Goal: Book appointment/travel/reservation

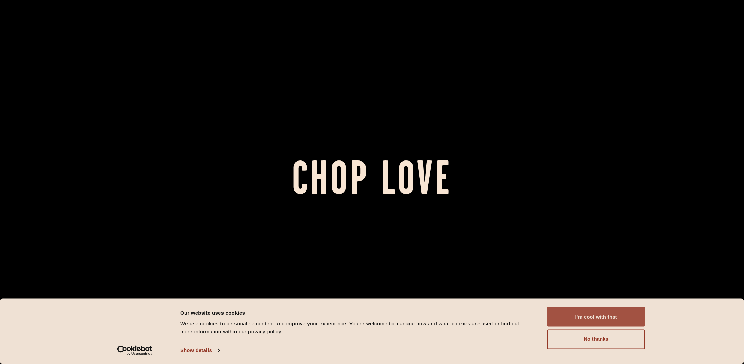
click at [601, 318] on button "I'm cool with that" at bounding box center [596, 317] width 98 height 20
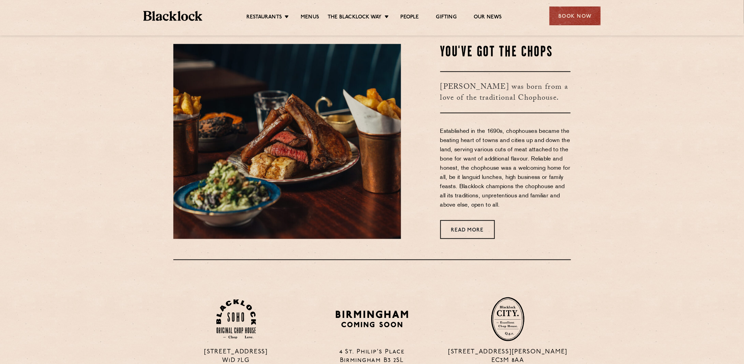
scroll to position [341, 0]
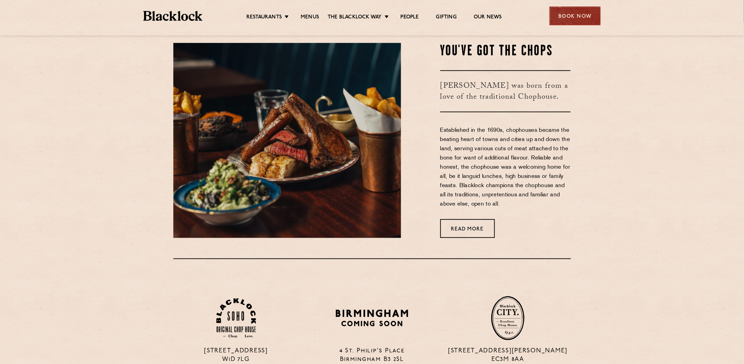
click at [580, 18] on div "Book Now" at bounding box center [574, 15] width 51 height 19
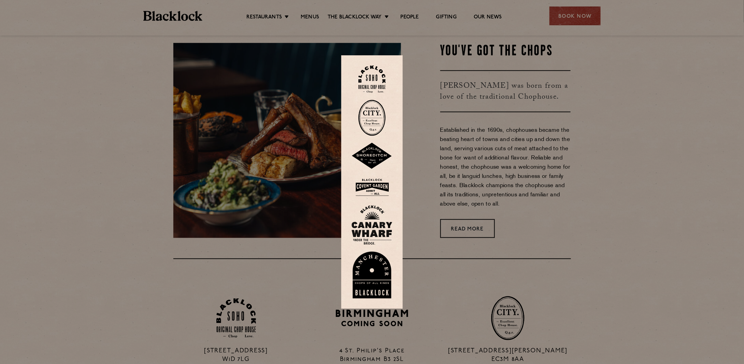
click at [376, 79] on img at bounding box center [371, 80] width 27 height 28
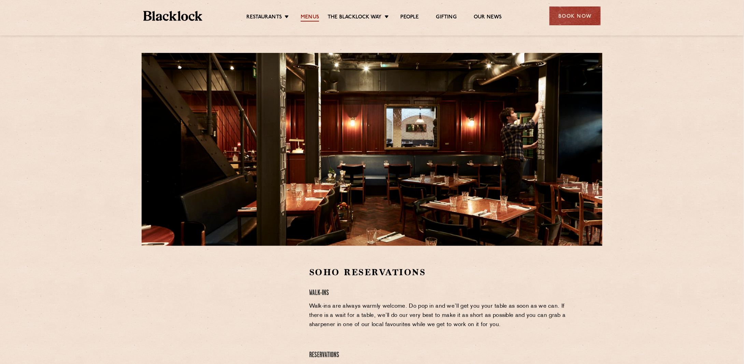
click at [309, 17] on link "Menus" at bounding box center [310, 18] width 18 height 8
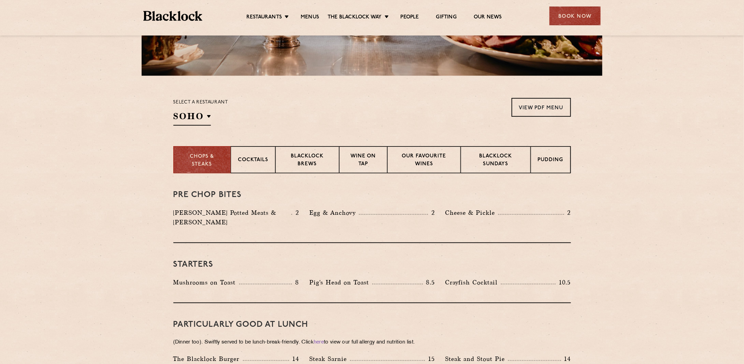
scroll to position [171, 0]
click at [503, 156] on p "Blacklock Sundays" at bounding box center [495, 160] width 55 height 16
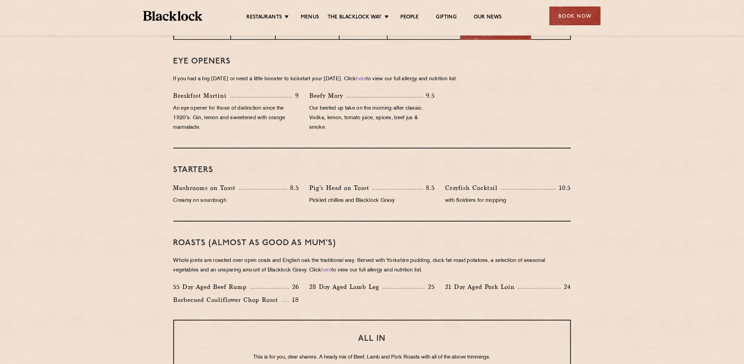
scroll to position [307, 0]
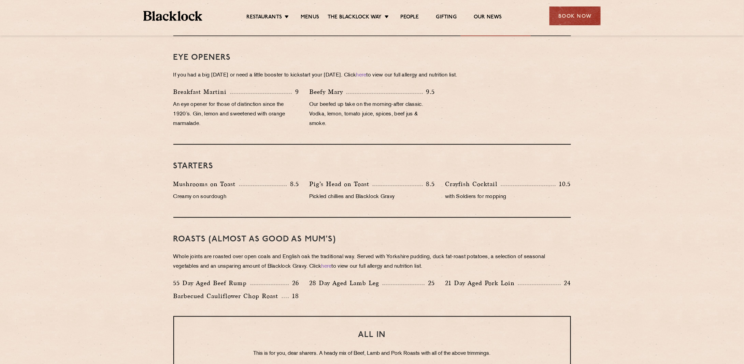
click at [297, 319] on div "ALL IN This is for you, dear sharers. A heady mix of Beef, Lamb and Pork Roasts…" at bounding box center [372, 352] width 398 height 73
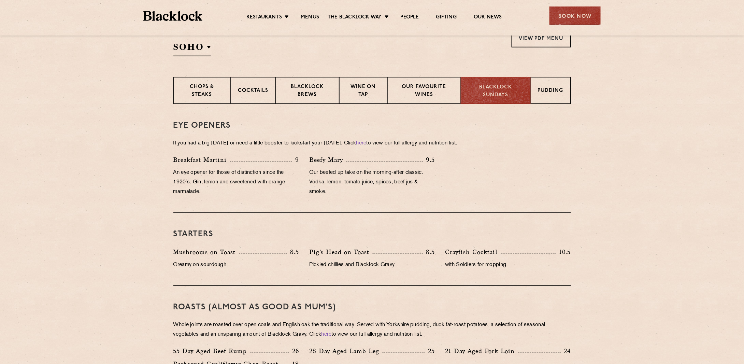
scroll to position [239, 0]
click at [537, 97] on div "Pudding" at bounding box center [551, 90] width 40 height 27
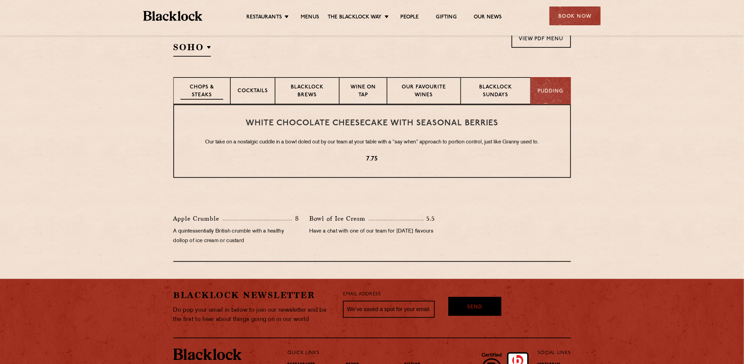
click at [198, 89] on p "Chops & Steaks" at bounding box center [202, 92] width 43 height 16
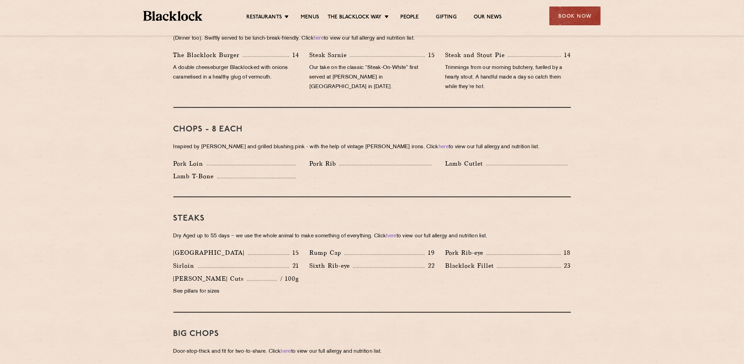
scroll to position [478, 0]
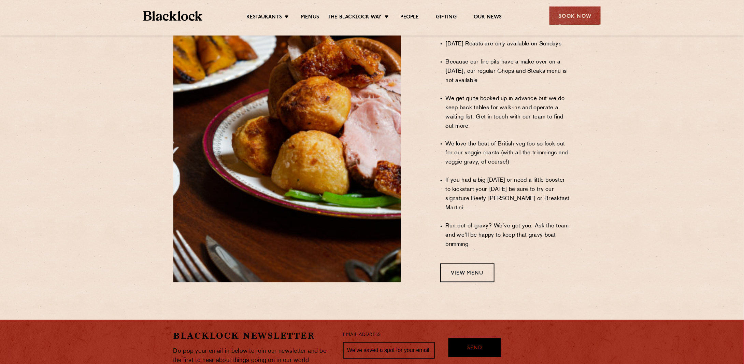
scroll to position [512, 0]
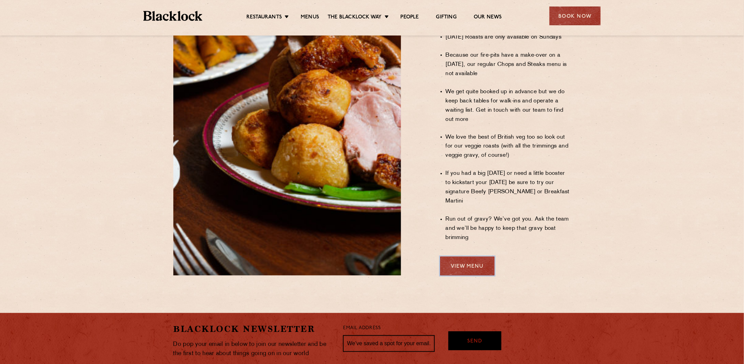
click at [479, 257] on link "View Menu" at bounding box center [467, 266] width 54 height 19
